Goal: Task Accomplishment & Management: Manage account settings

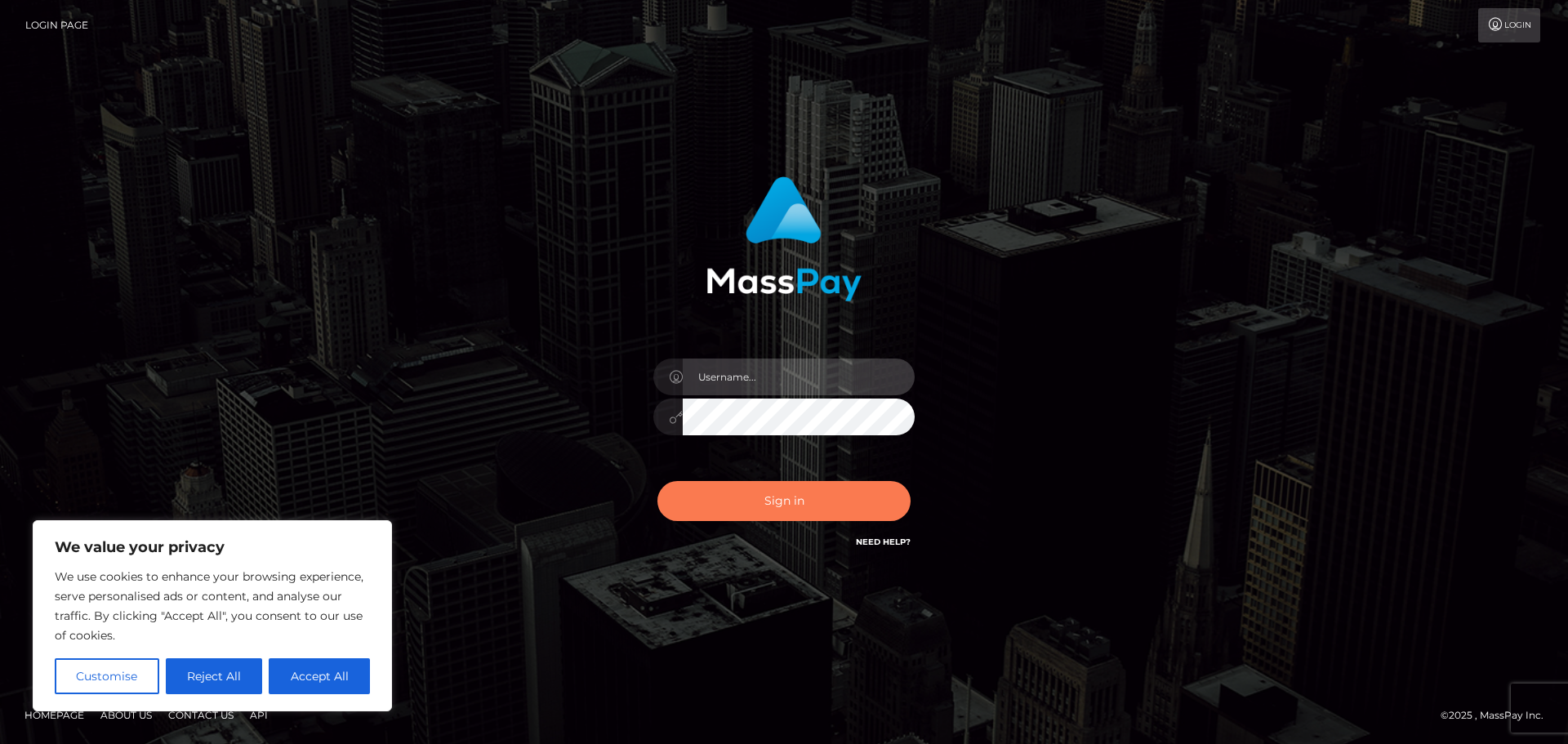
type input "Shany.Luminary"
click at [734, 499] on button "Sign in" at bounding box center [784, 500] width 254 height 40
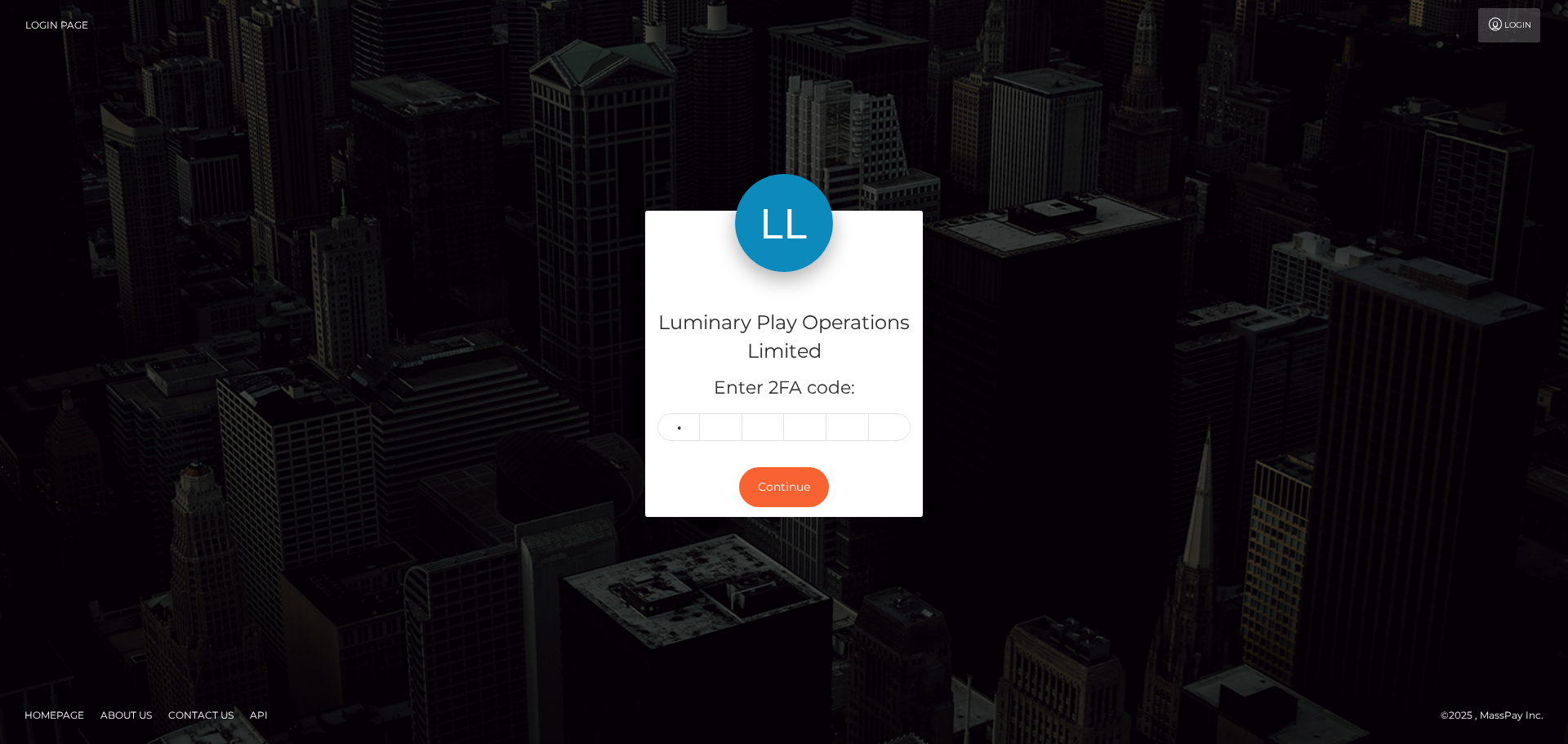
type input "4"
type input "1"
type input "6"
type input "5"
type input "0"
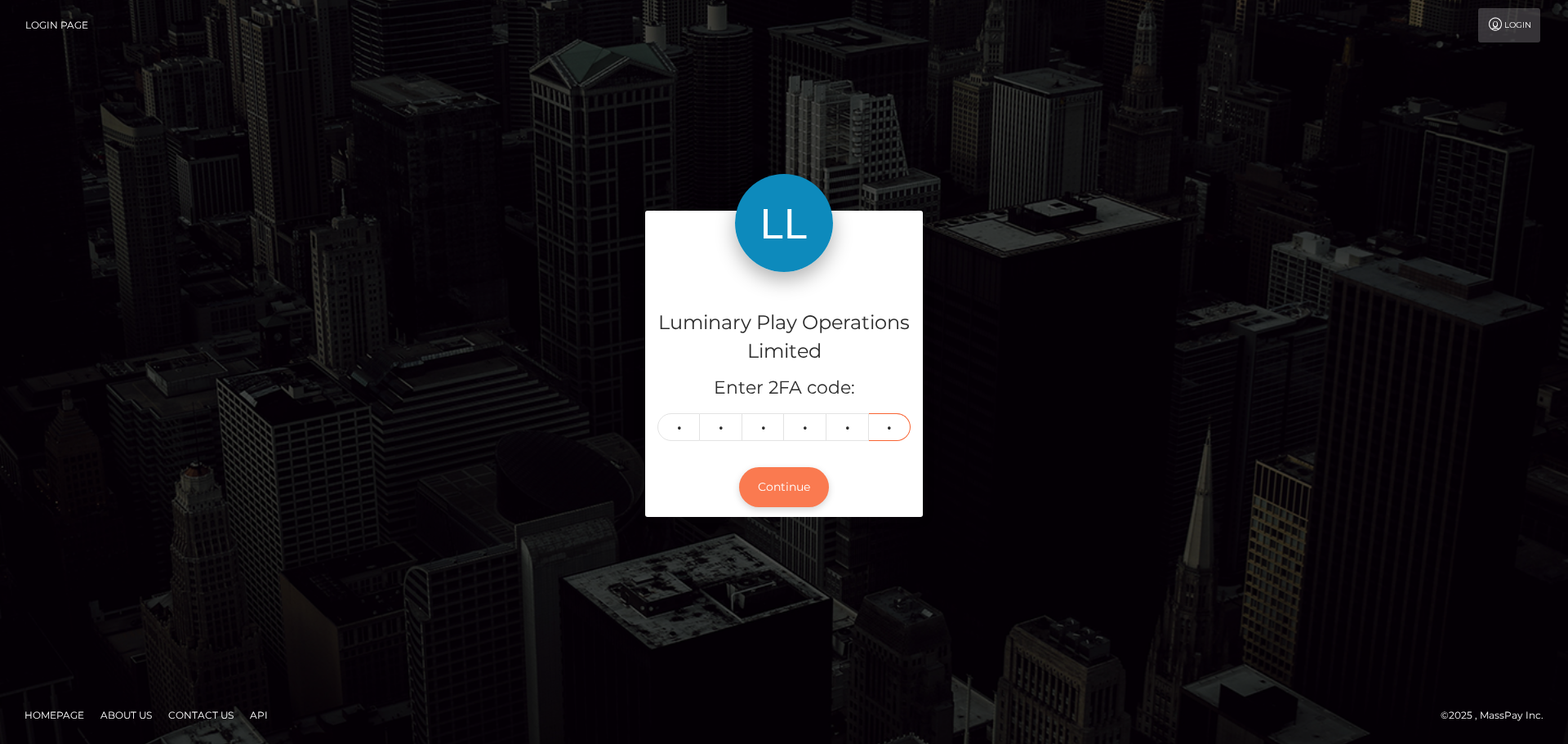
type input "6"
click at [758, 489] on button "Continue" at bounding box center [784, 486] width 89 height 40
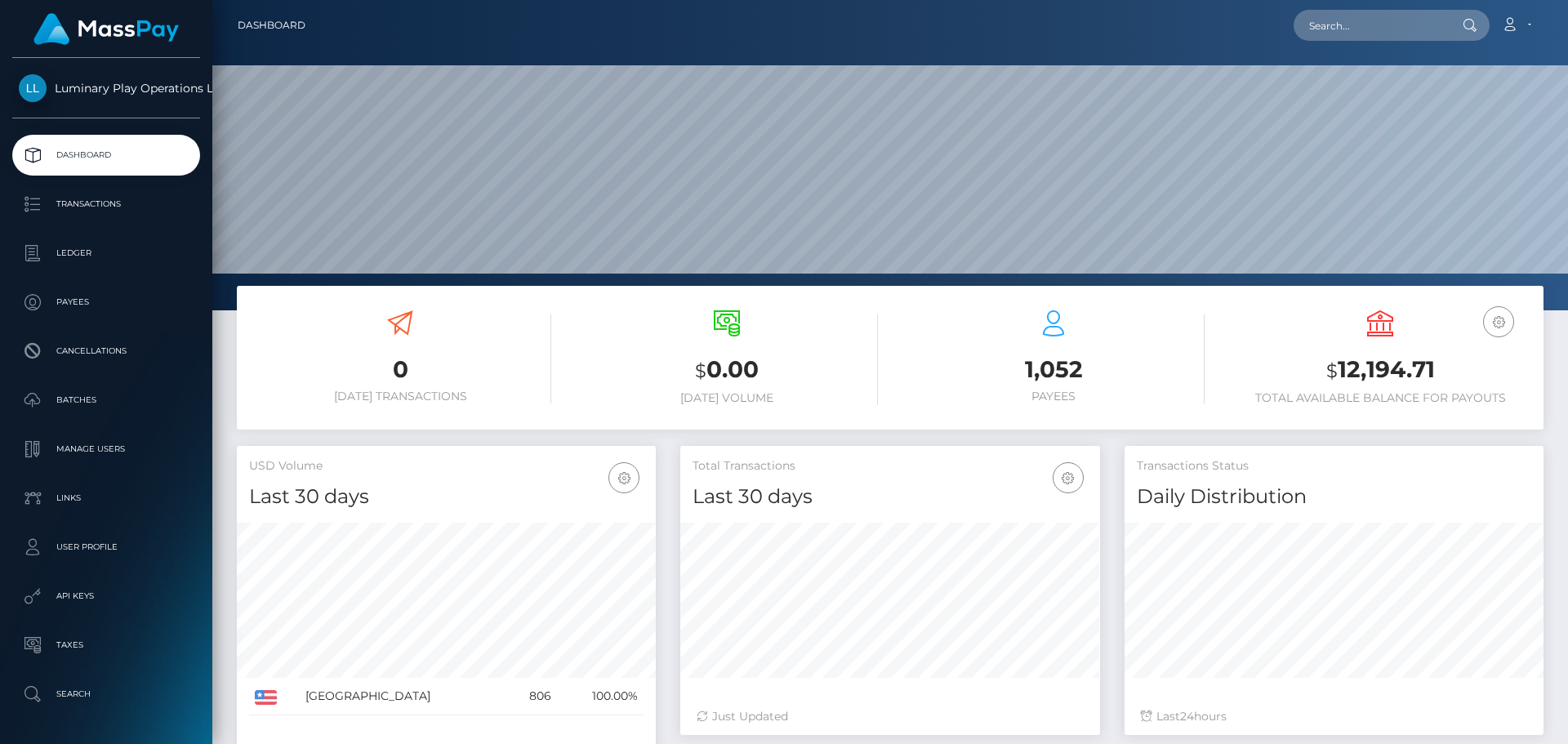
scroll to position [290, 420]
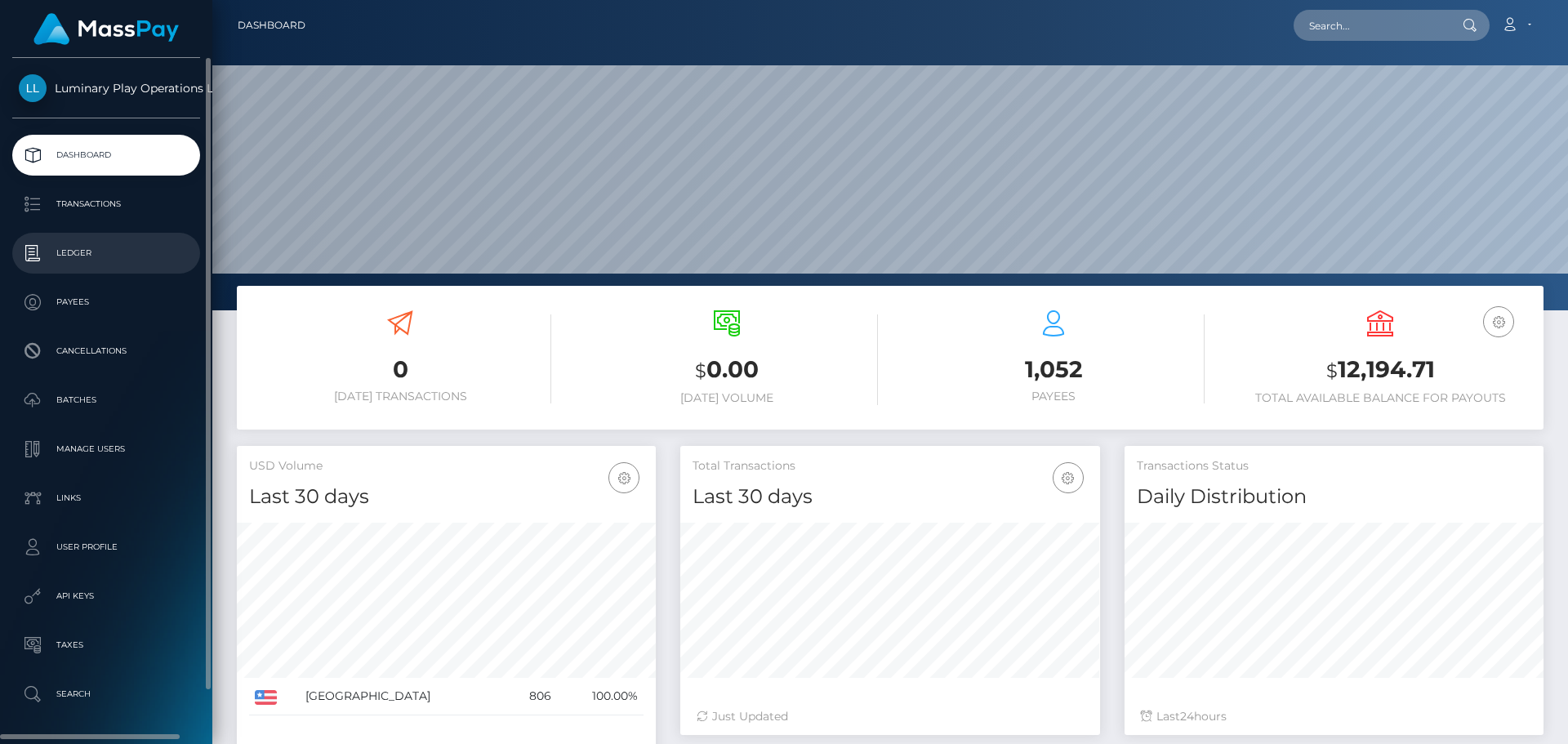
click at [97, 264] on p "Ledger" at bounding box center [106, 253] width 175 height 25
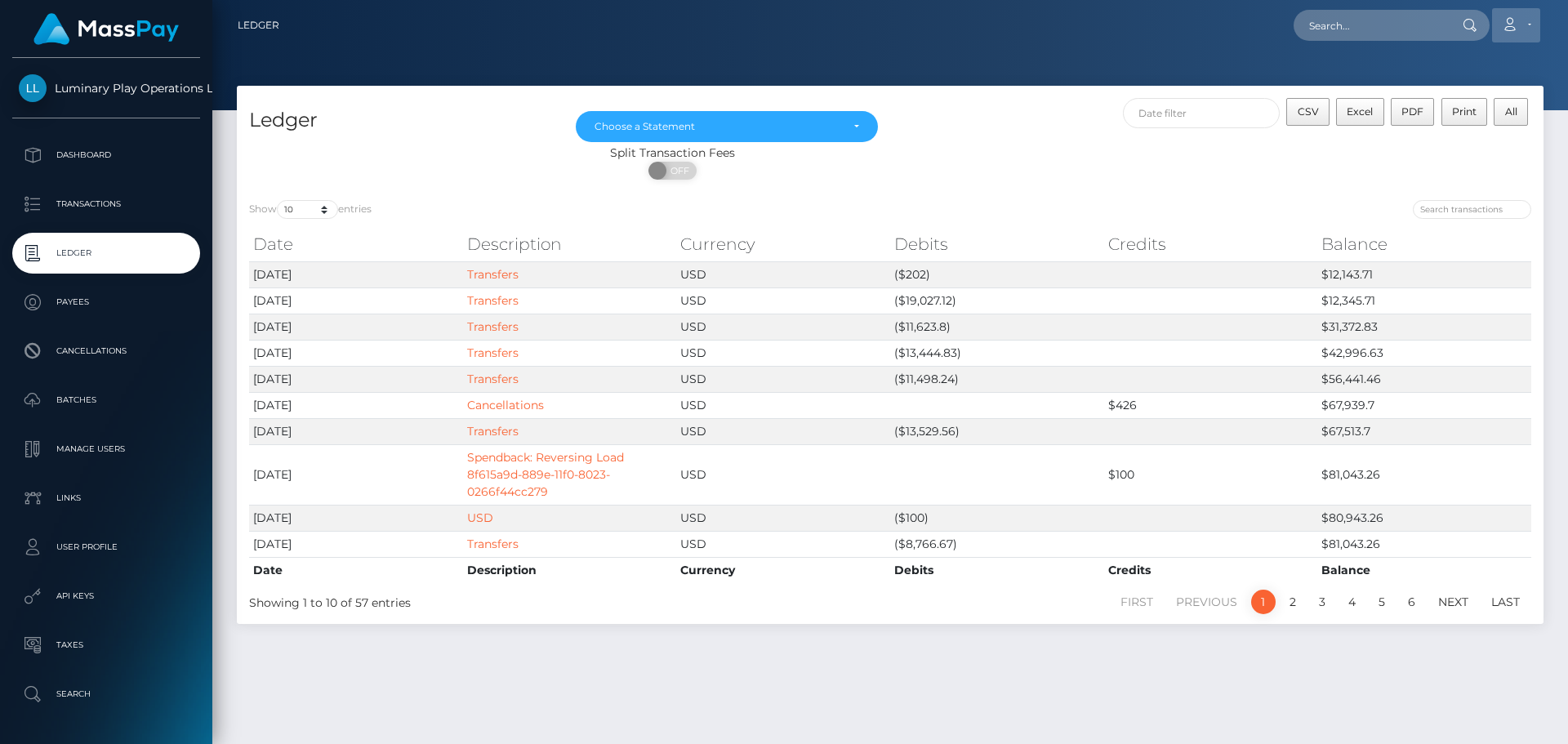
click at [1524, 25] on link "Account" at bounding box center [1515, 25] width 48 height 34
click at [1455, 109] on link "Logout" at bounding box center [1477, 104] width 130 height 30
